Goal: Book appointment/travel/reservation

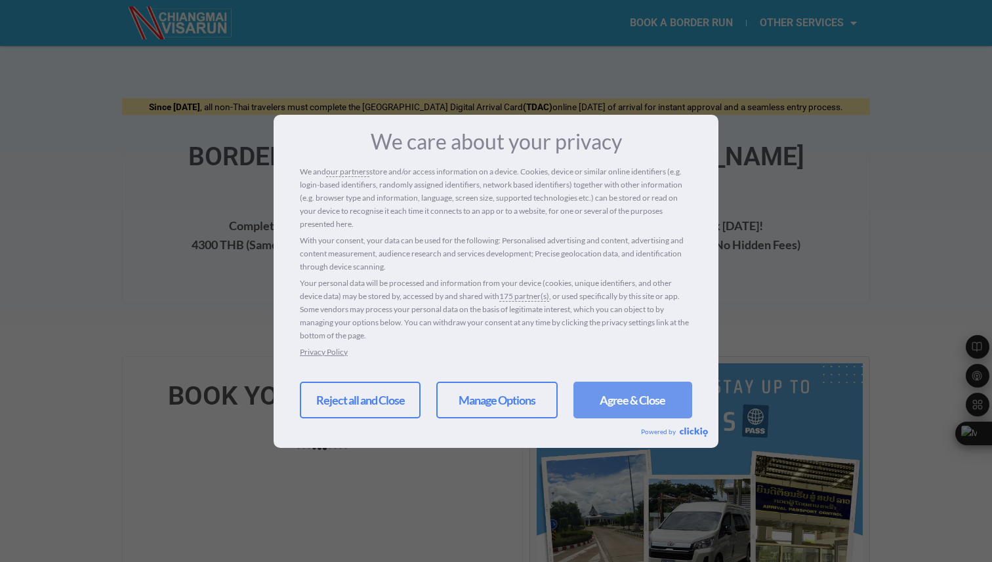
click at [625, 399] on link "Agree & Close" at bounding box center [632, 400] width 119 height 37
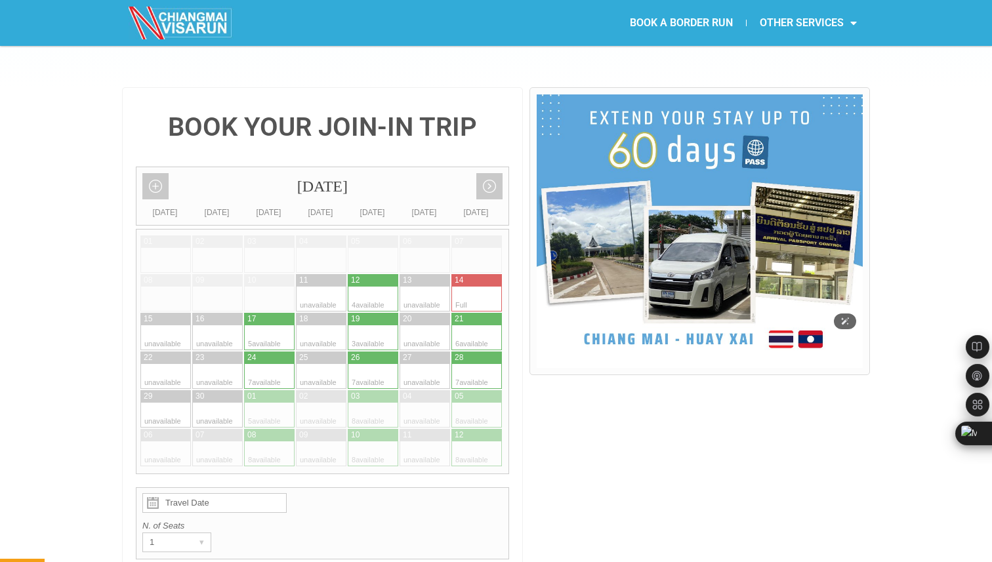
scroll to position [278, 0]
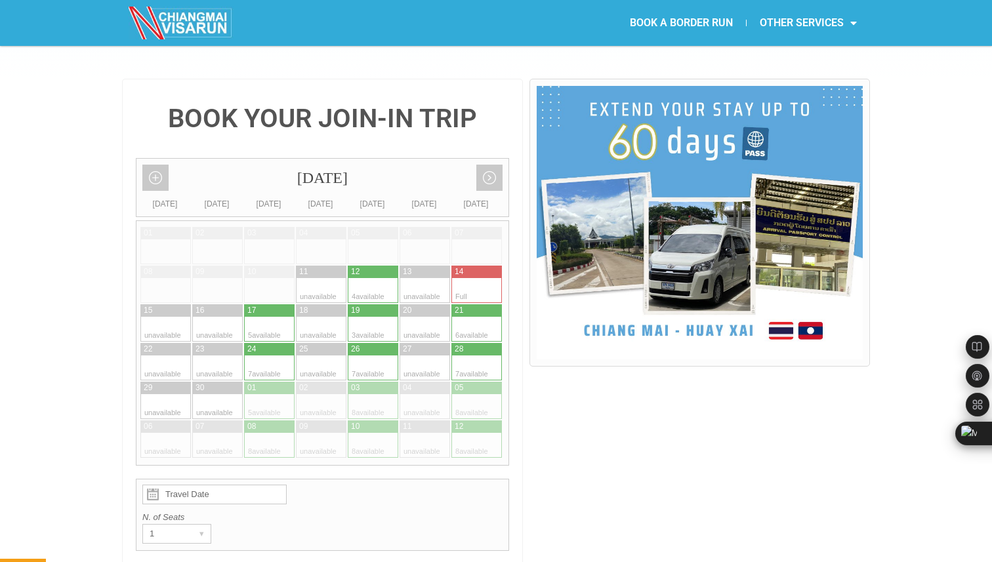
click at [273, 356] on div at bounding box center [283, 368] width 26 height 25
type input "[DATE]"
radio input "true"
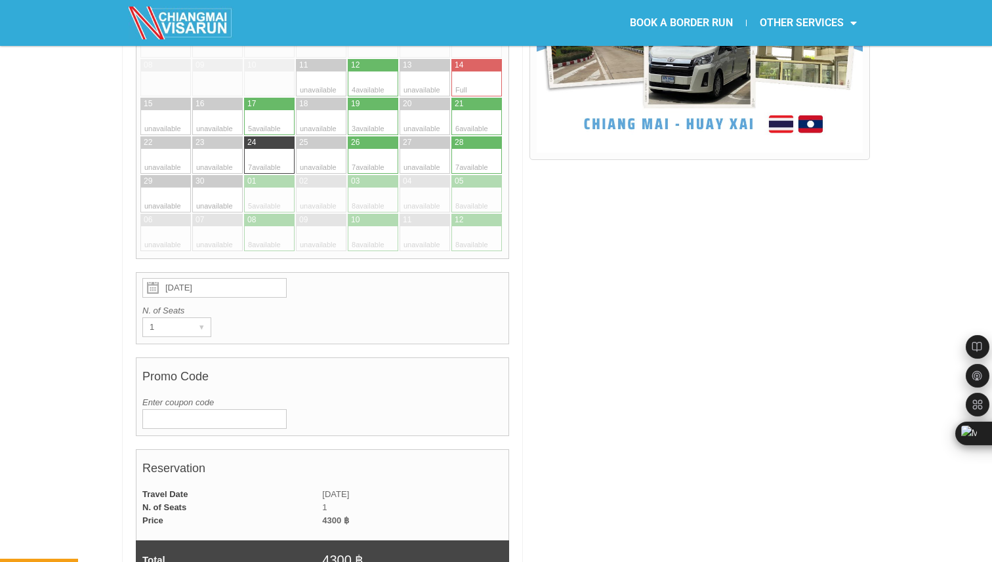
scroll to position [497, 0]
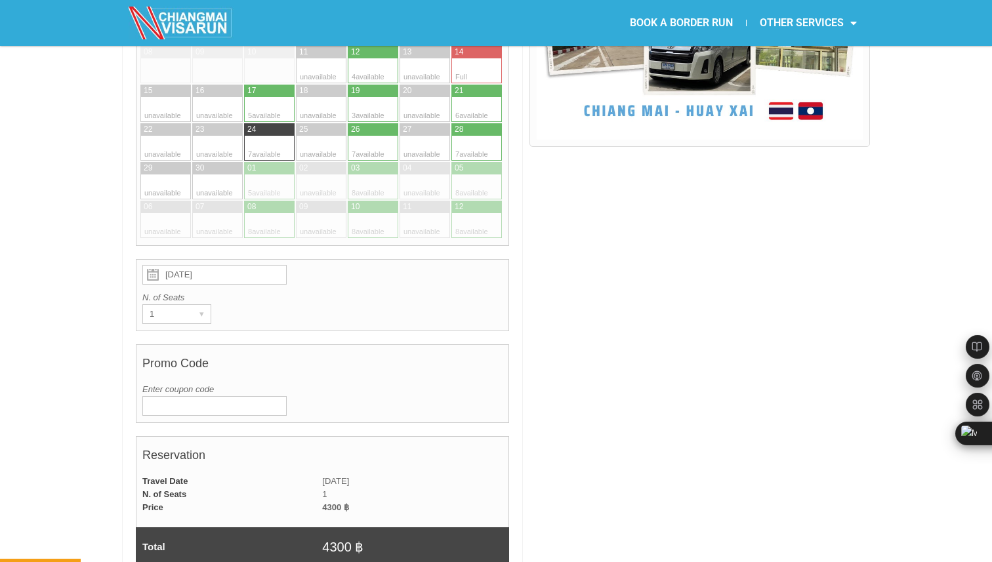
click at [228, 386] on div "Promo Code Enter coupon code Verify code CLICK TO APPLY COUPON" at bounding box center [322, 383] width 373 height 79
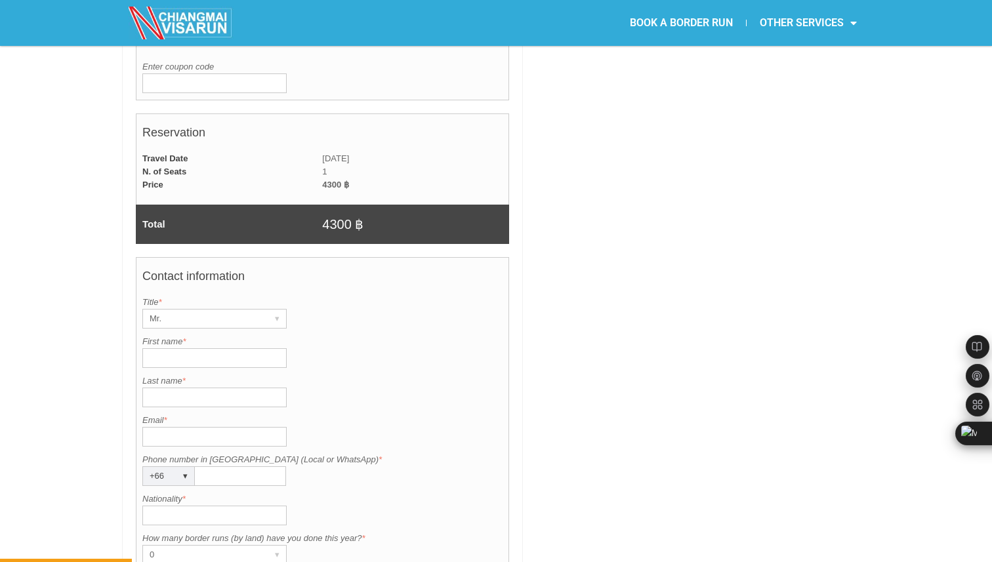
scroll to position [835, 0]
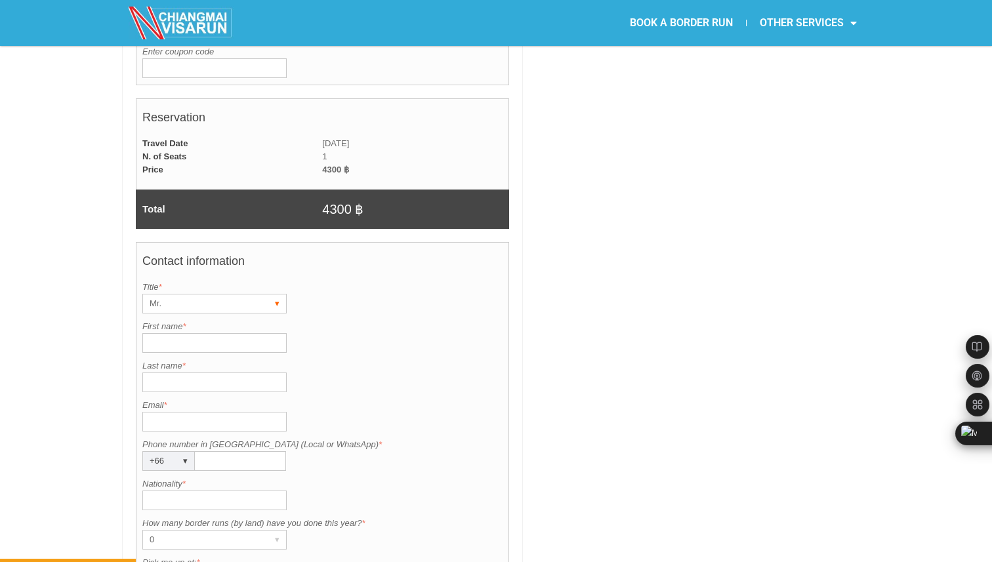
click at [175, 295] on div "Mr." at bounding box center [202, 304] width 118 height 18
click at [179, 321] on li "Mr." at bounding box center [208, 331] width 131 height 20
click at [179, 333] on input "First name *" at bounding box center [214, 343] width 144 height 20
type input "[PERSON_NAME]"
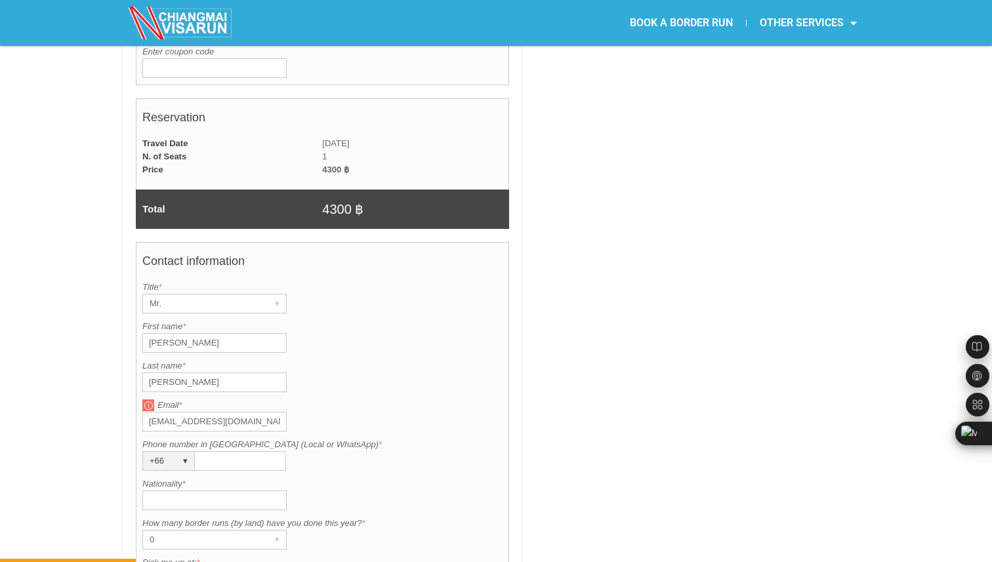
type input "[EMAIL_ADDRESS][DOMAIN_NAME]"
click at [186, 452] on div "▾" at bounding box center [185, 461] width 18 height 18
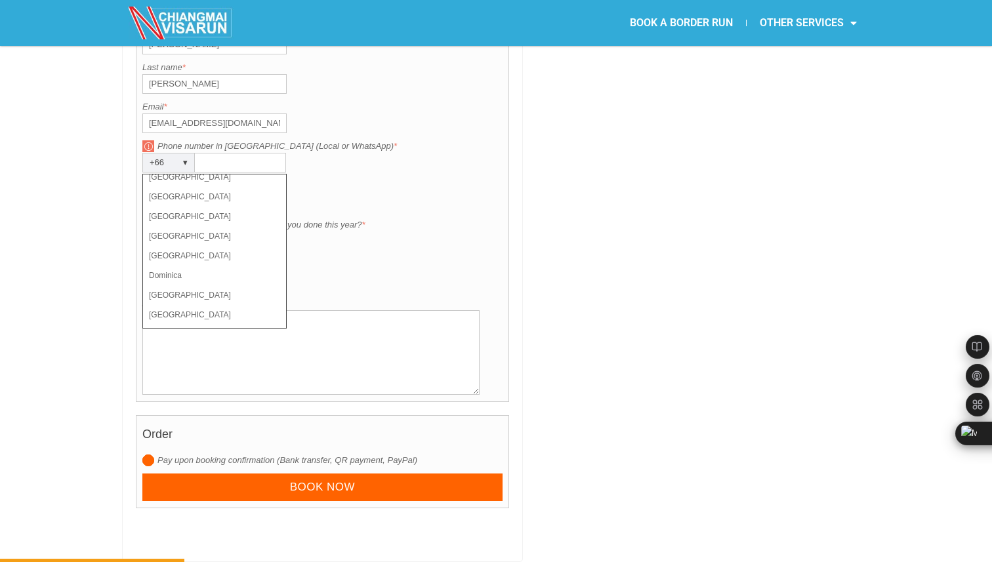
scroll to position [1048, 0]
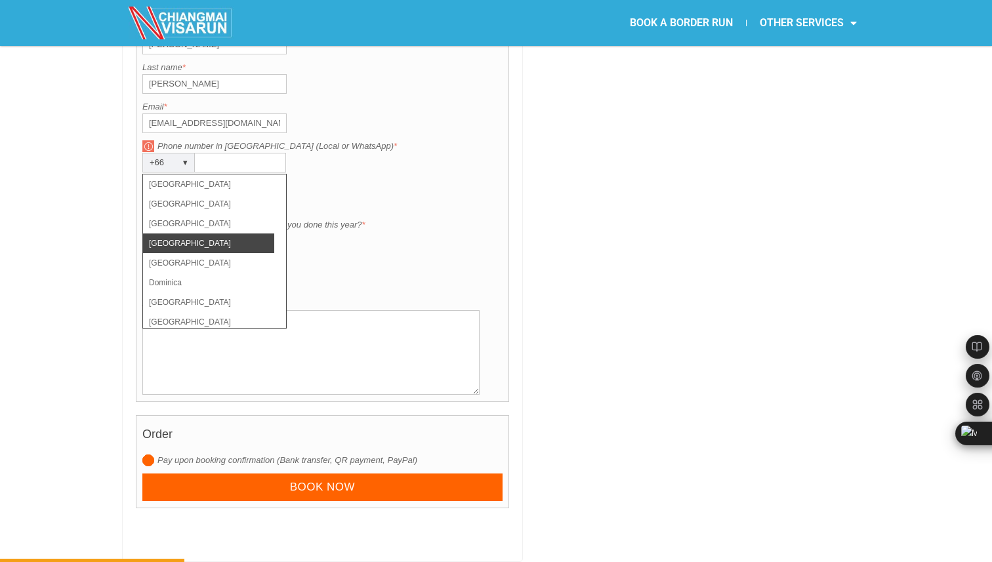
click at [219, 234] on li "[GEOGRAPHIC_DATA]" at bounding box center [208, 244] width 131 height 20
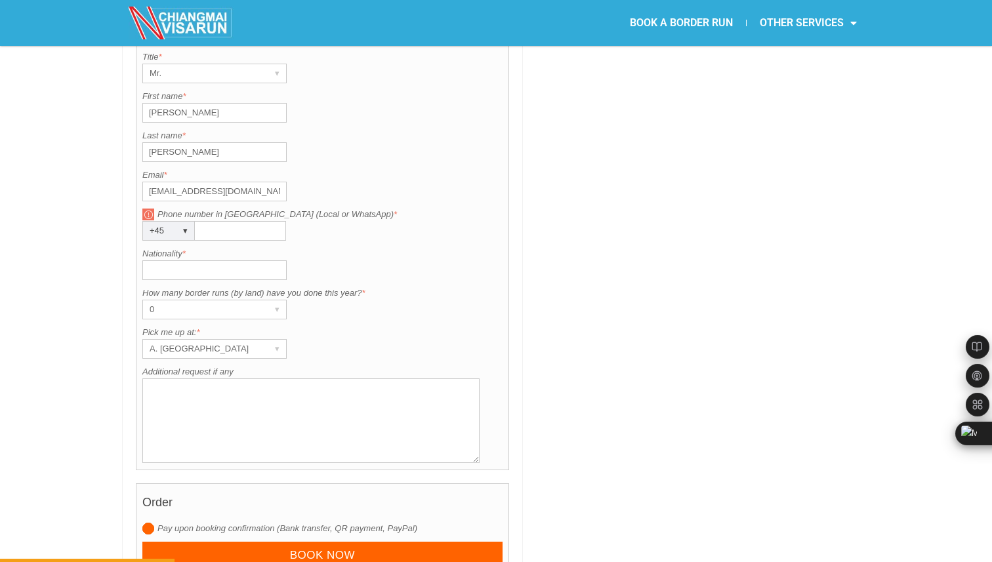
scroll to position [1056, 0]
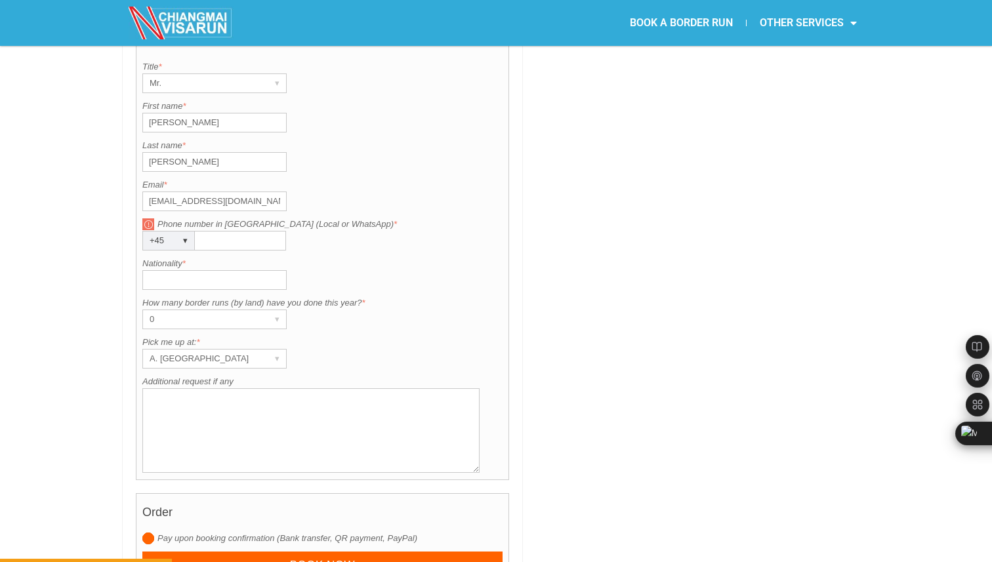
click at [236, 231] on input "Phone number in [GEOGRAPHIC_DATA] (Local or WhatsApp) *" at bounding box center [240, 241] width 91 height 20
type input "60100666"
type input "[GEOGRAPHIC_DATA]"
click at [236, 350] on div "A. [GEOGRAPHIC_DATA]" at bounding box center [202, 359] width 118 height 18
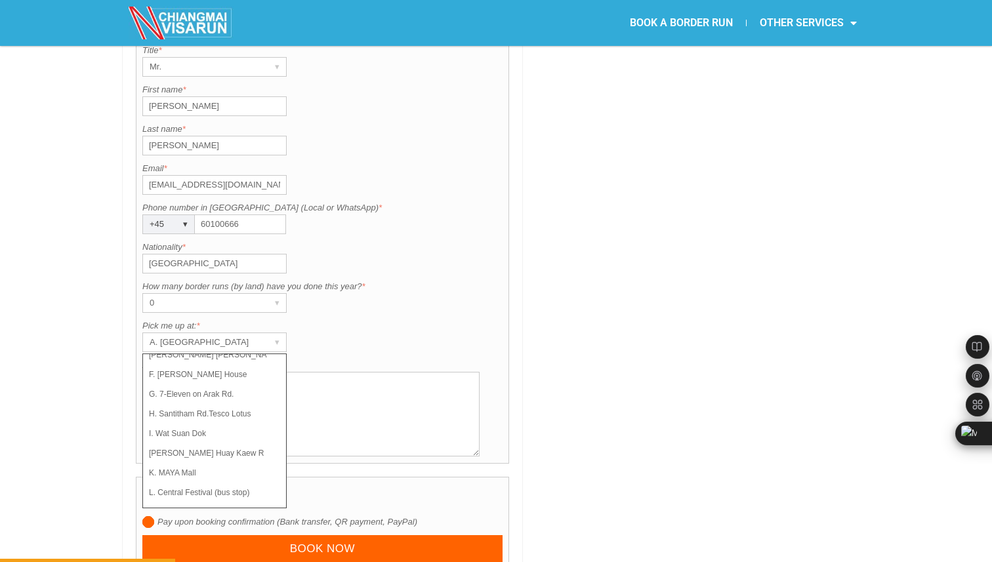
scroll to position [1078, 0]
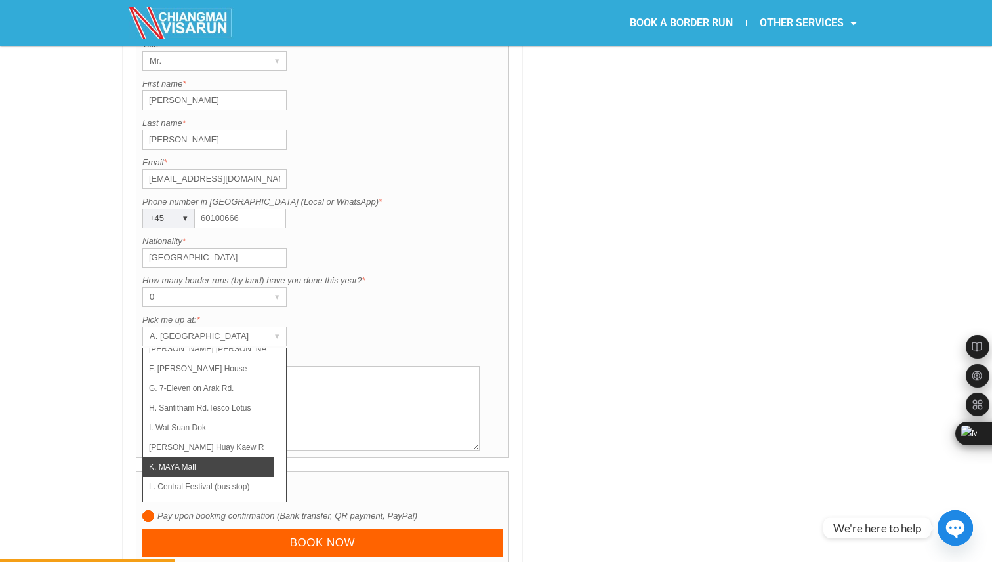
click at [238, 457] on li "K. MAYA Mall" at bounding box center [208, 467] width 131 height 20
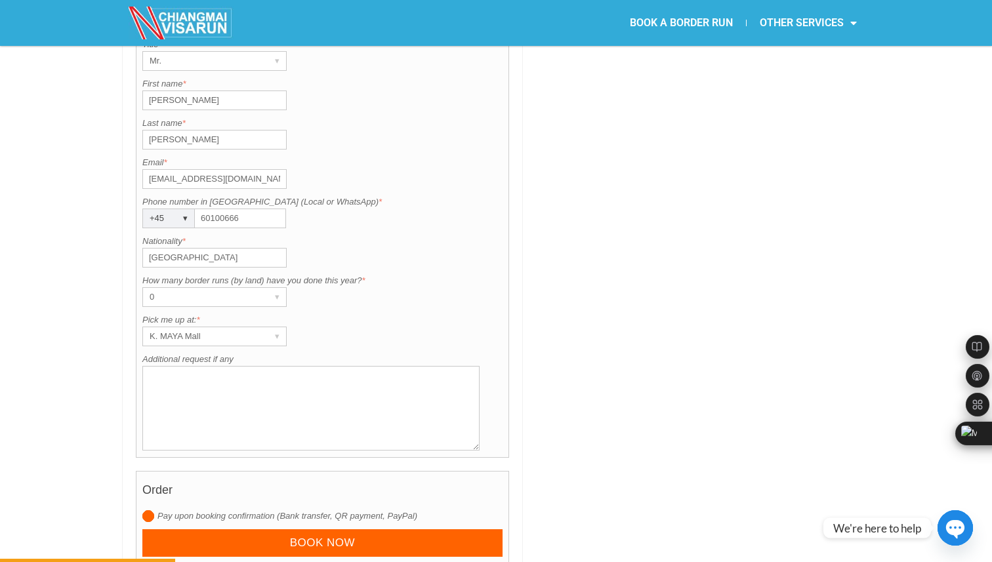
click at [310, 379] on textarea "Additional request if any" at bounding box center [310, 408] width 337 height 85
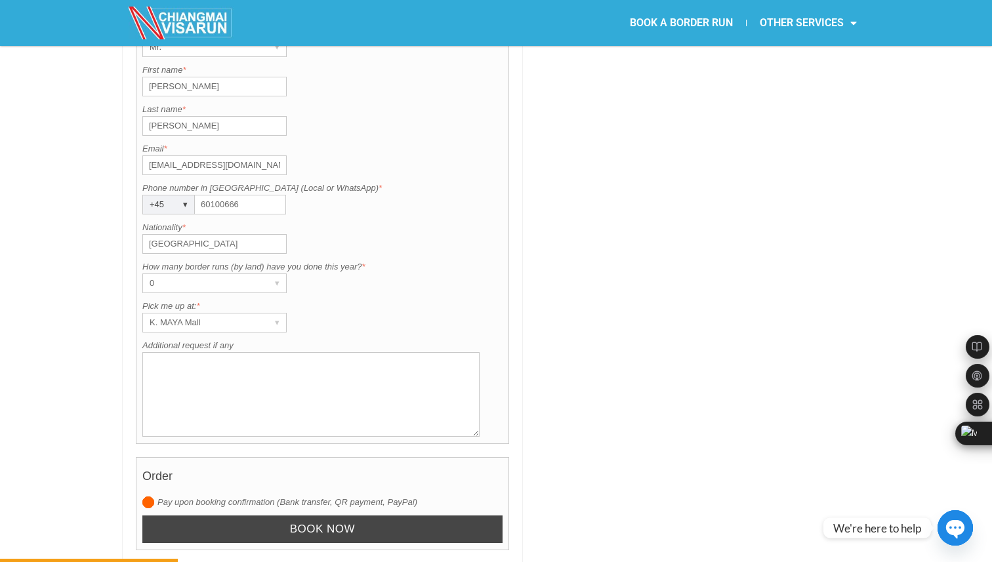
click at [395, 516] on input "Book now" at bounding box center [322, 530] width 360 height 28
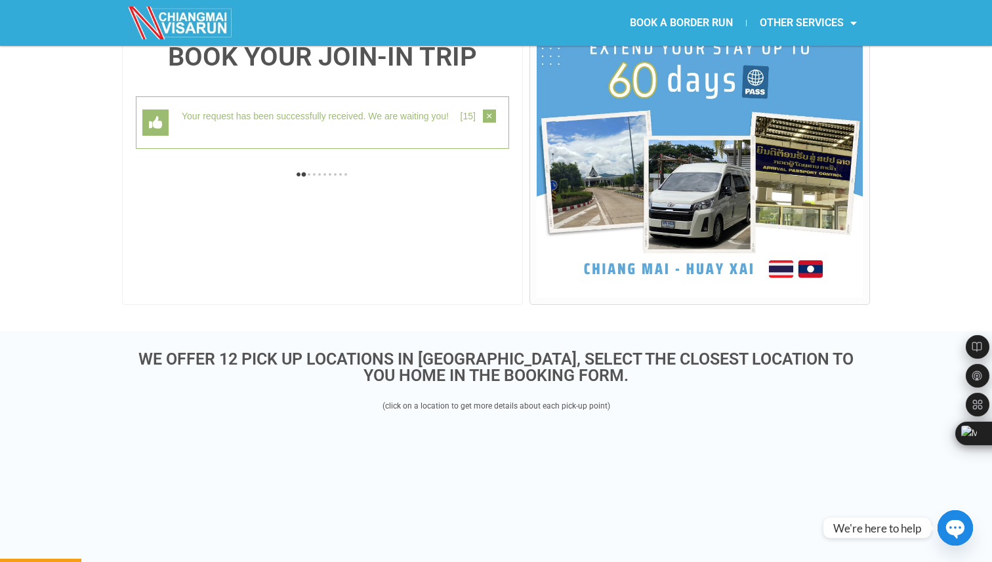
scroll to position [339, 0]
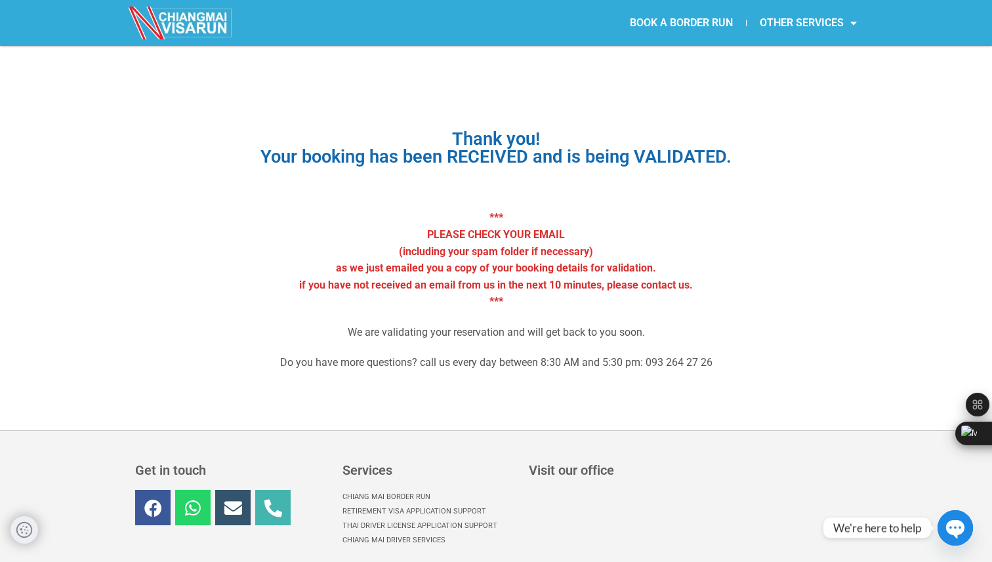
scroll to position [22, 0]
